Goal: Task Accomplishment & Management: Manage account settings

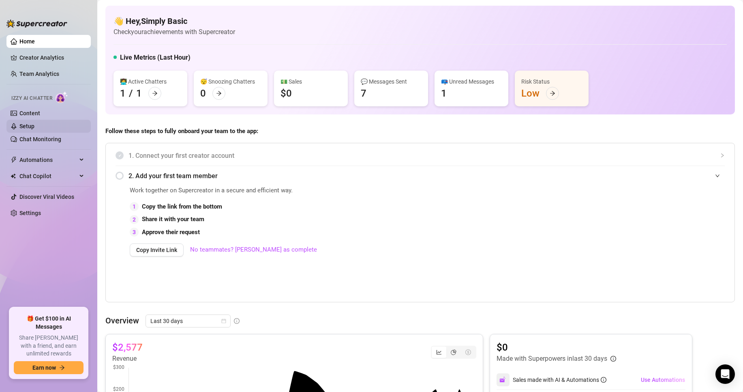
click at [34, 125] on link "Setup" at bounding box center [26, 126] width 15 height 6
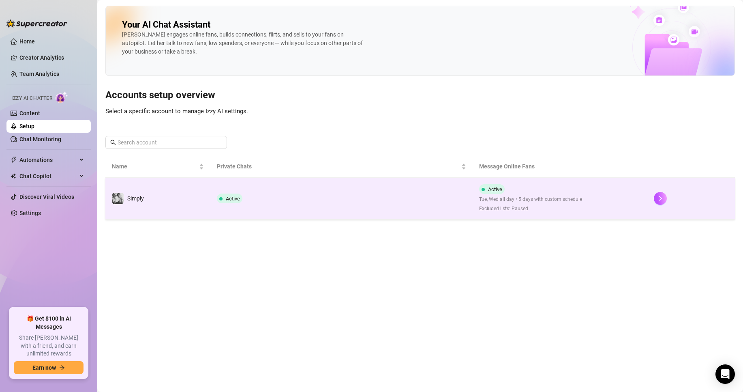
click at [275, 200] on td "Active" at bounding box center [342, 199] width 262 height 42
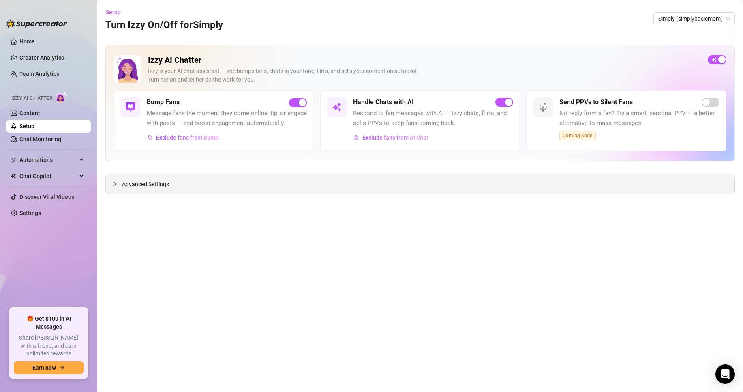
click at [174, 186] on div "Advanced Settings" at bounding box center [420, 183] width 629 height 19
click at [19, 111] on link "Content" at bounding box center [29, 113] width 21 height 6
